Goal: Check status: Check status

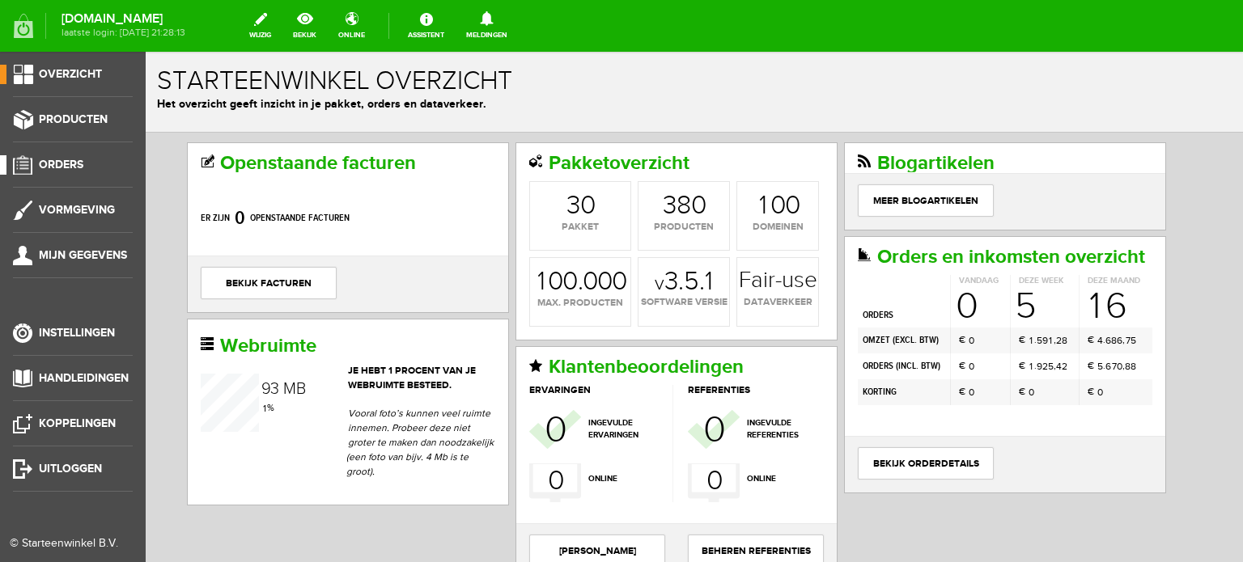
click at [67, 163] on span "Orders" at bounding box center [61, 165] width 45 height 14
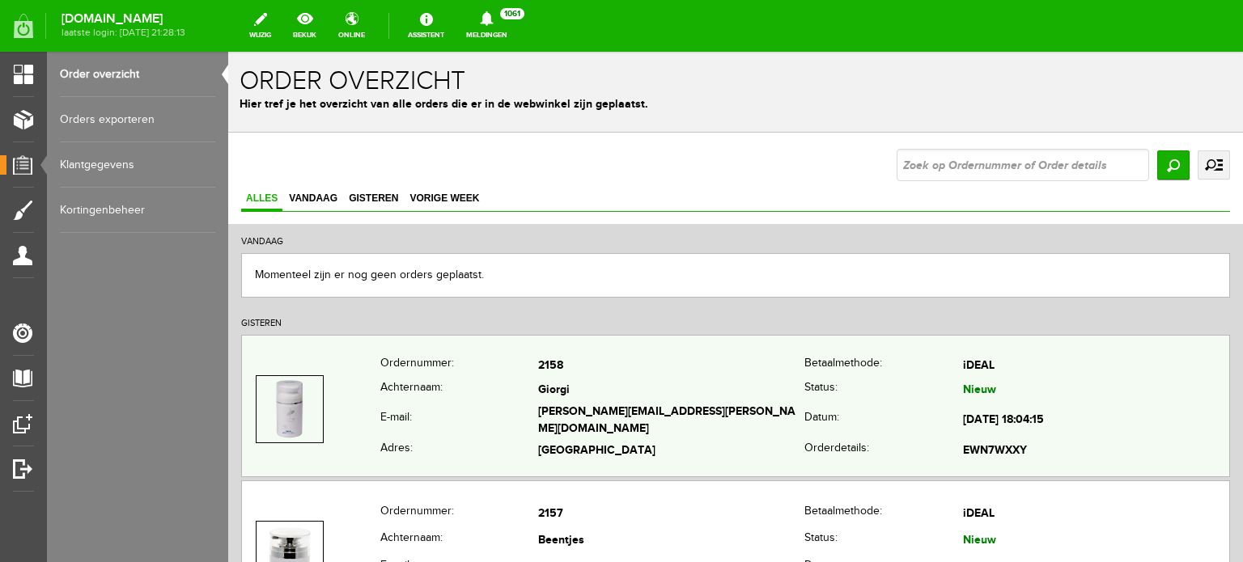
click at [541, 413] on td "[PERSON_NAME][EMAIL_ADDRESS][PERSON_NAME][DOMAIN_NAME]" at bounding box center [671, 421] width 266 height 37
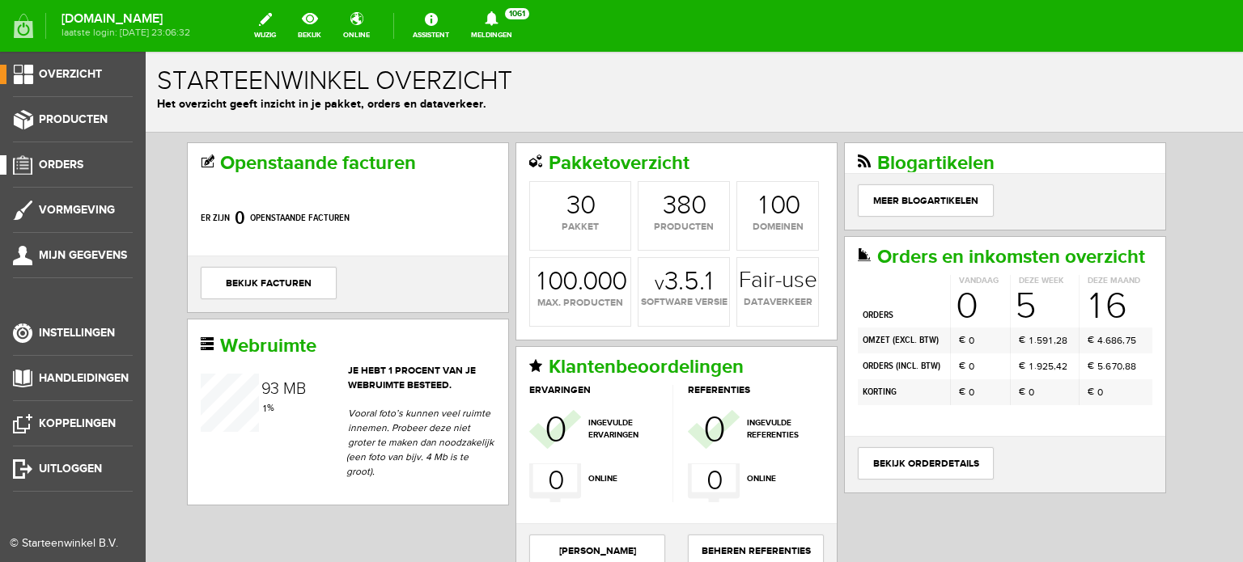
click at [67, 163] on span "Orders" at bounding box center [61, 165] width 45 height 14
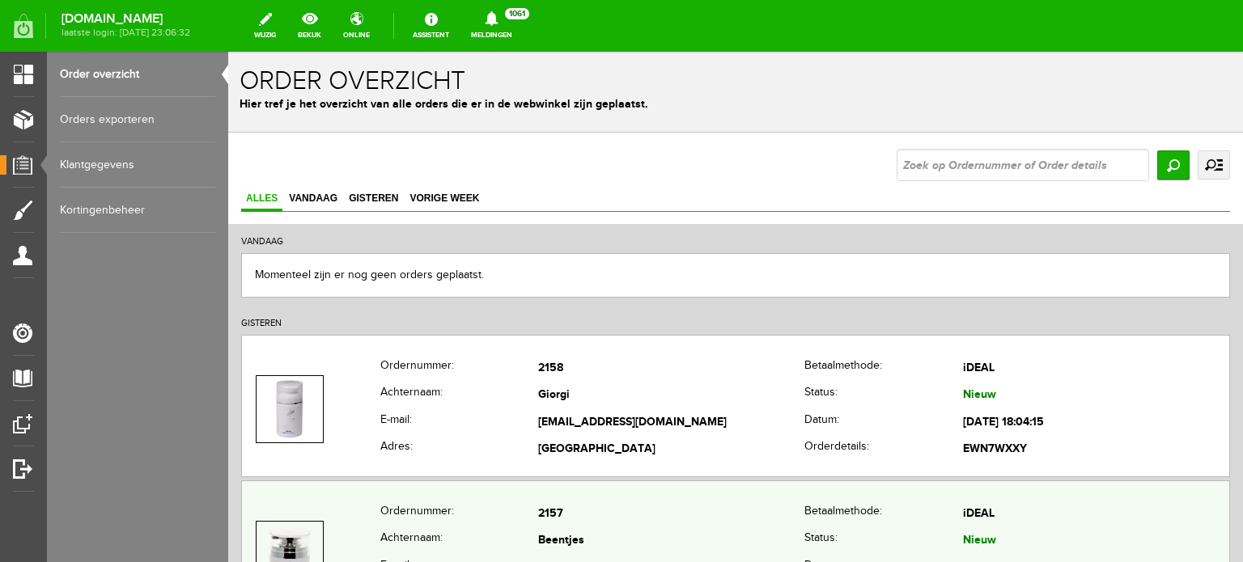
click at [573, 529] on td "Beentjes" at bounding box center [671, 542] width 266 height 28
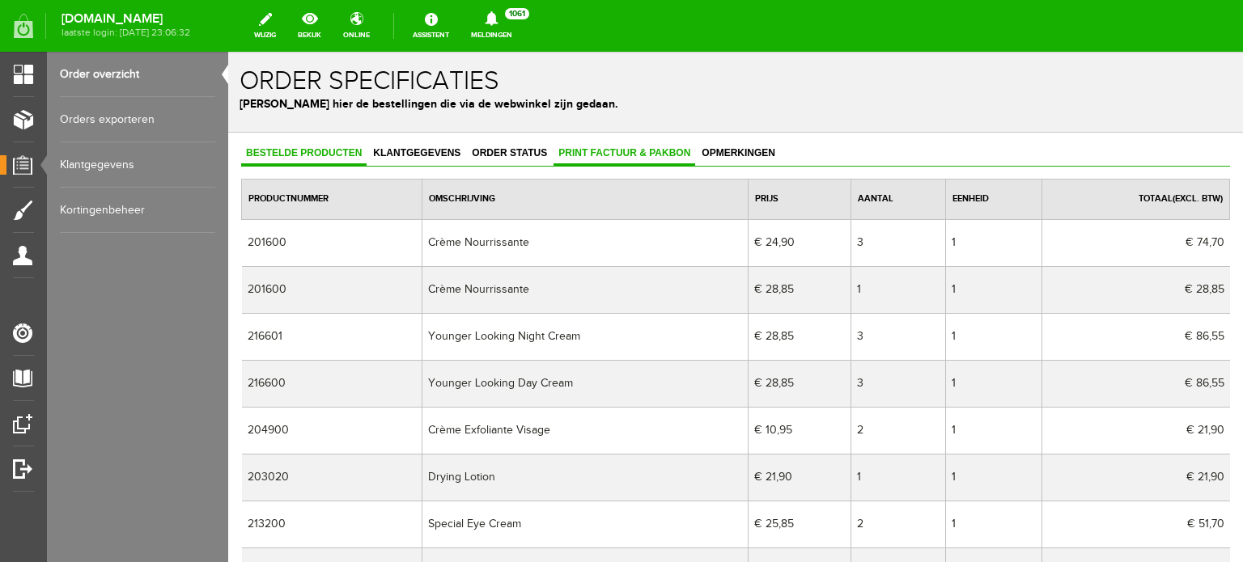
click at [624, 149] on span "Print factuur & pakbon" at bounding box center [624, 152] width 142 height 11
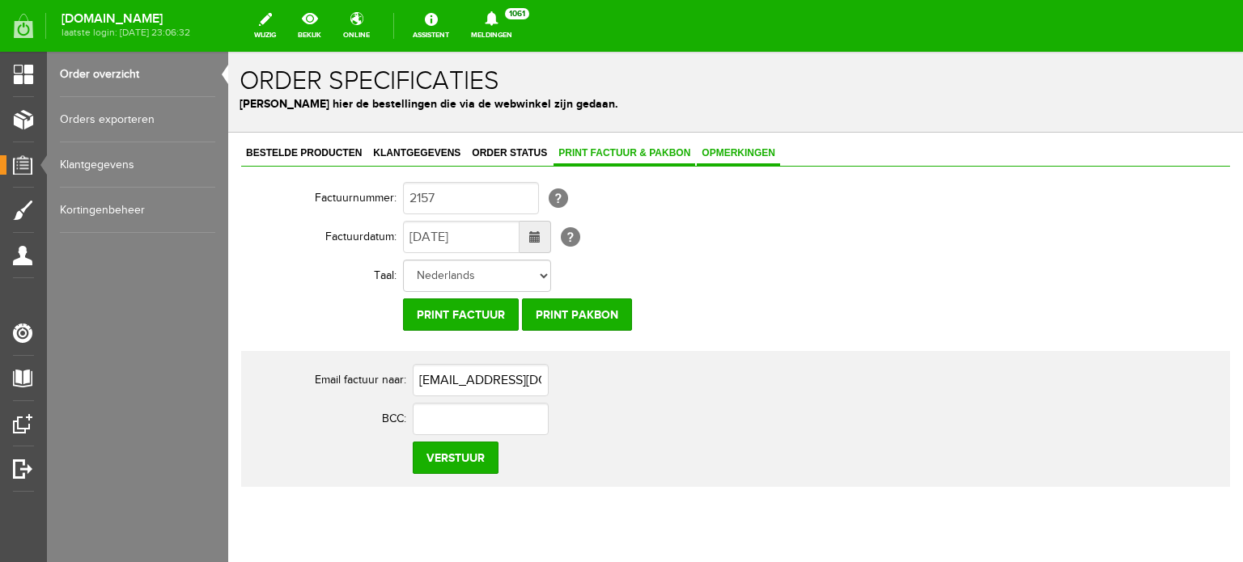
click at [751, 155] on span "Opmerkingen" at bounding box center [738, 152] width 83 height 11
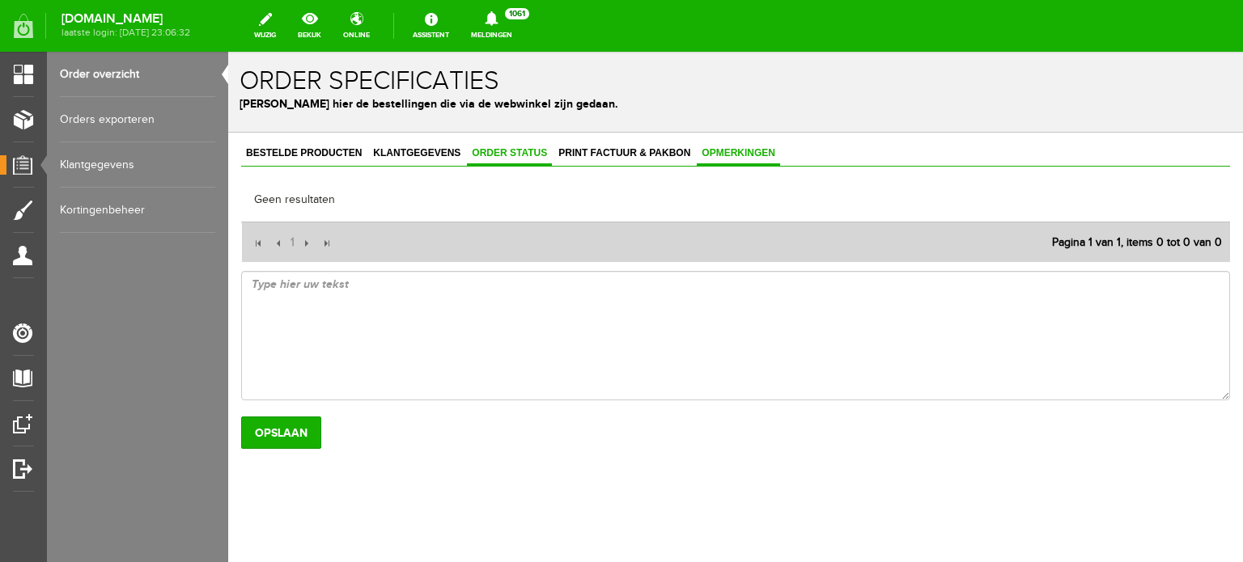
click at [494, 148] on span "Order status" at bounding box center [509, 152] width 85 height 11
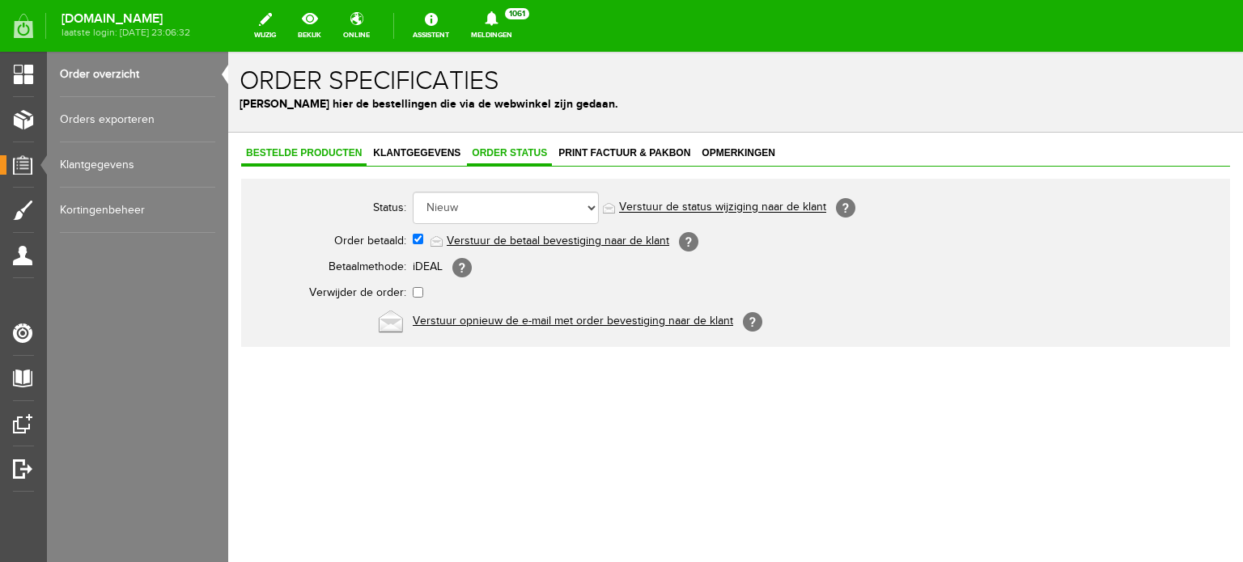
click at [327, 149] on span "Bestelde producten" at bounding box center [303, 152] width 125 height 11
